Goal: Check status: Check status

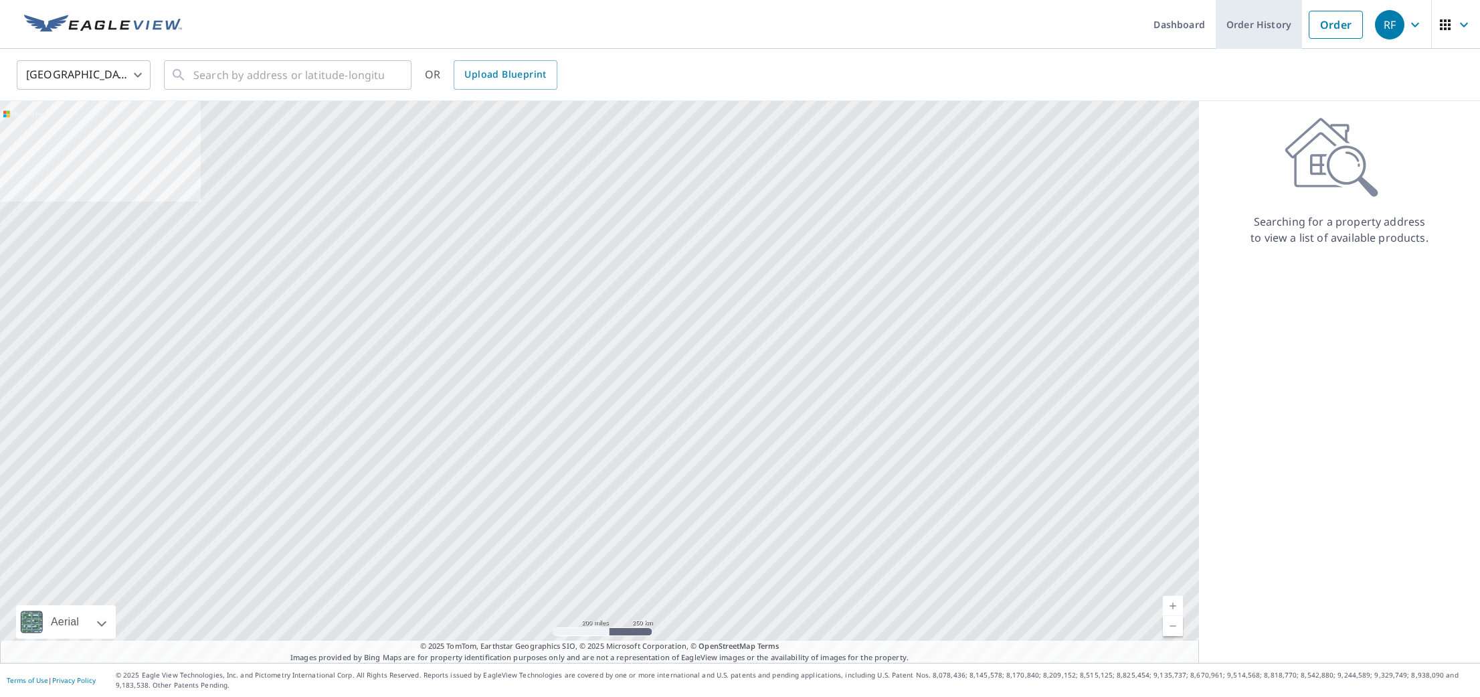
click at [1256, 27] on link "Order History" at bounding box center [1259, 24] width 86 height 49
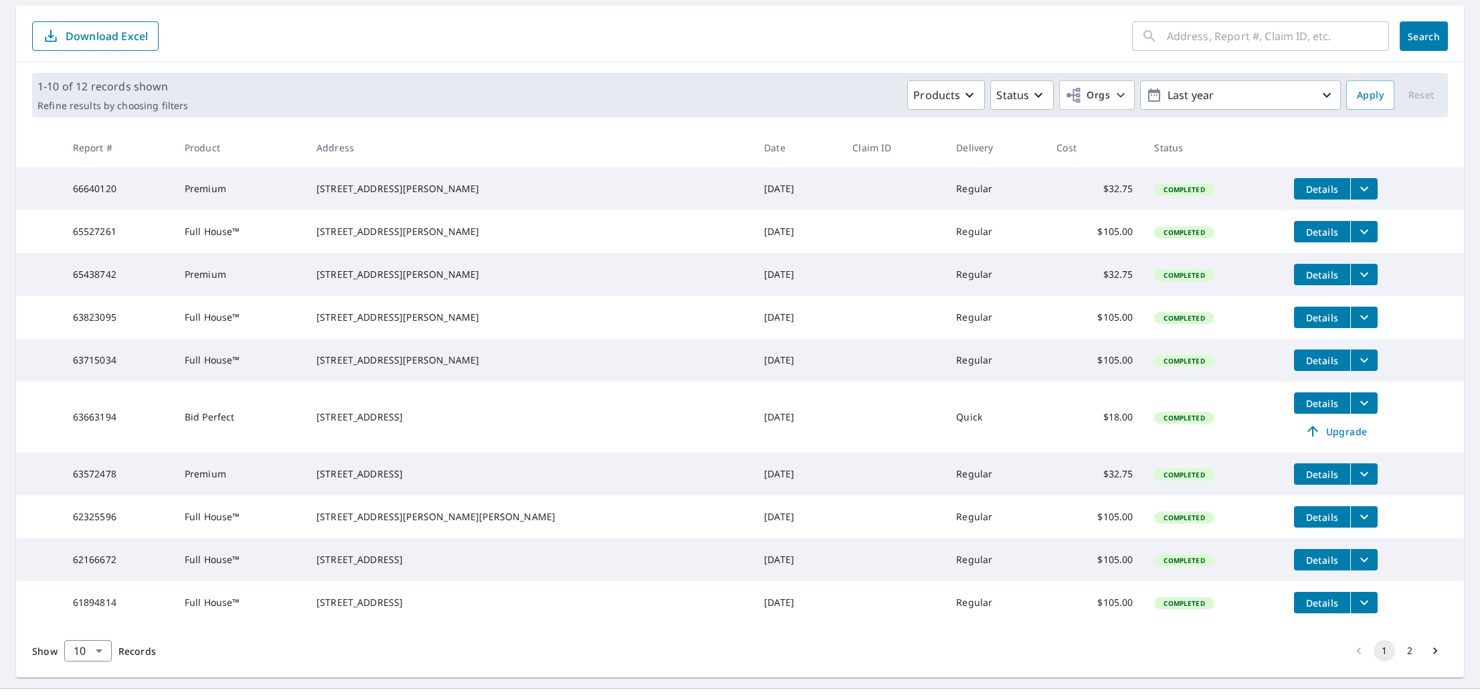
scroll to position [203, 0]
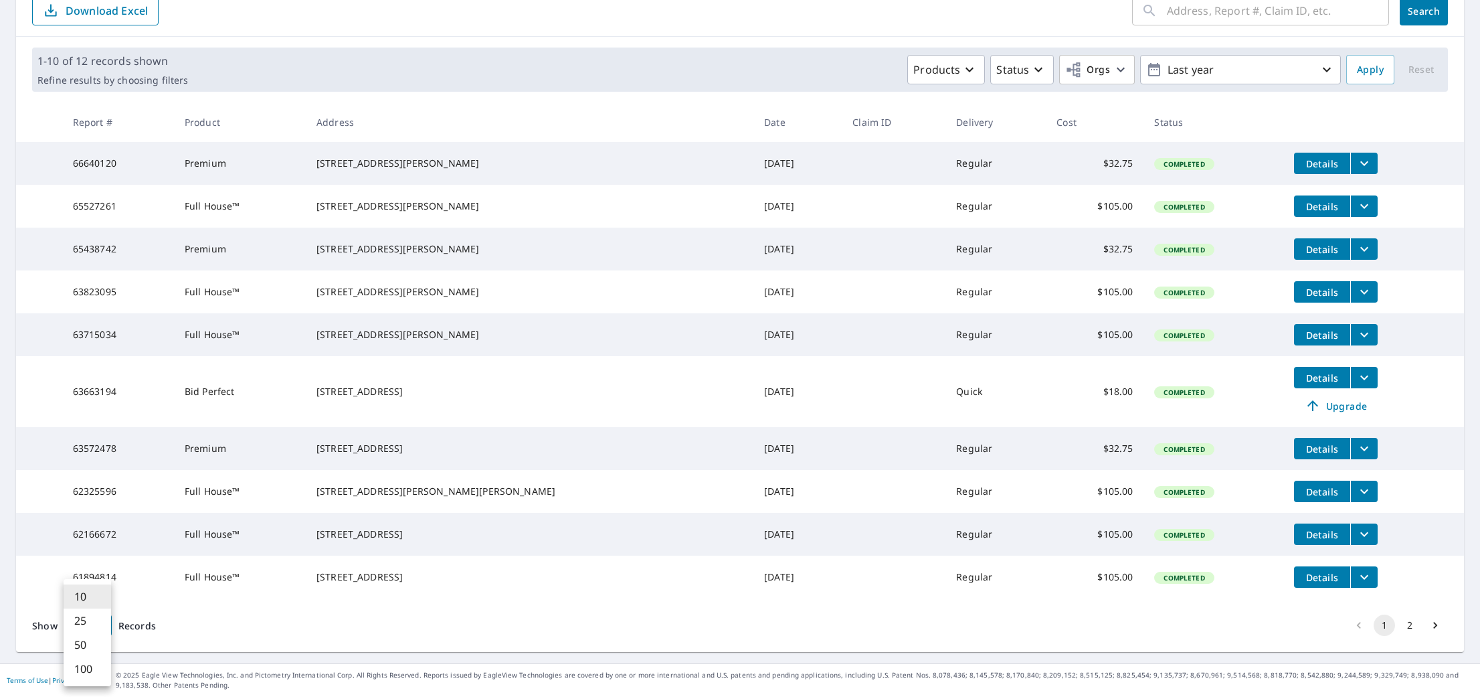
click at [99, 622] on body "RF RF Dashboard Order History Order RF Dashboard / Order History Order History …" at bounding box center [740, 348] width 1480 height 697
click at [82, 622] on li "25" at bounding box center [88, 620] width 48 height 24
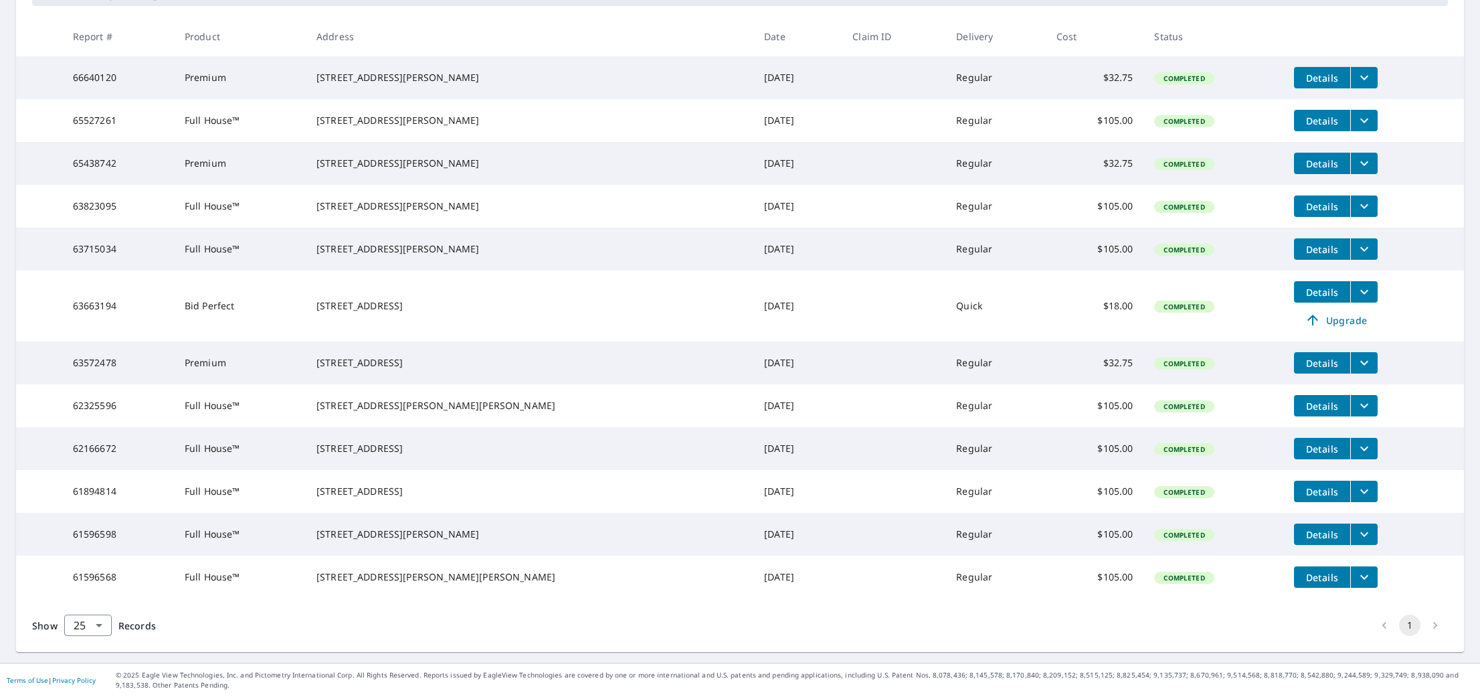
scroll to position [299, 0]
click at [1357, 569] on icon "filesDropdownBtn-61596568" at bounding box center [1365, 577] width 16 height 16
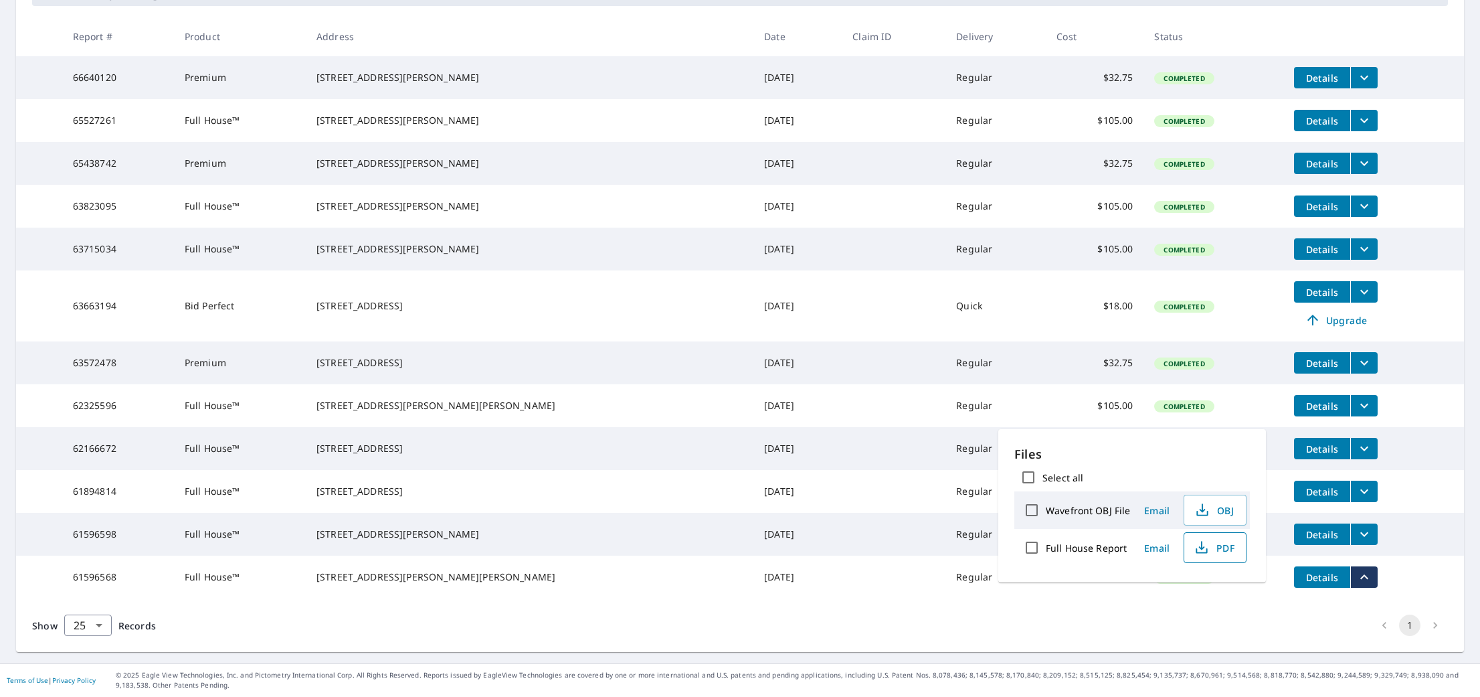
click at [1201, 551] on icon "button" at bounding box center [1202, 547] width 16 height 16
